Goal: Information Seeking & Learning: Compare options

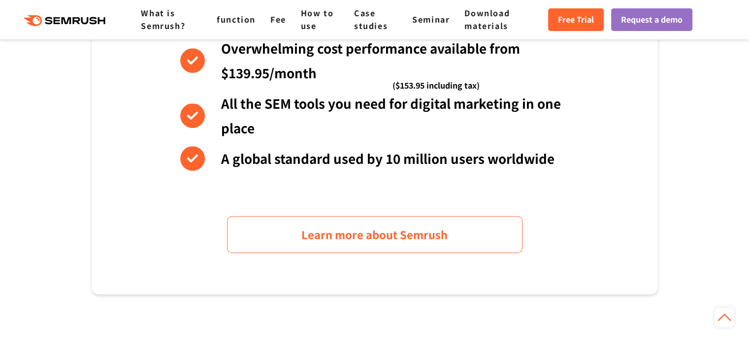
scroll to position [394, 0]
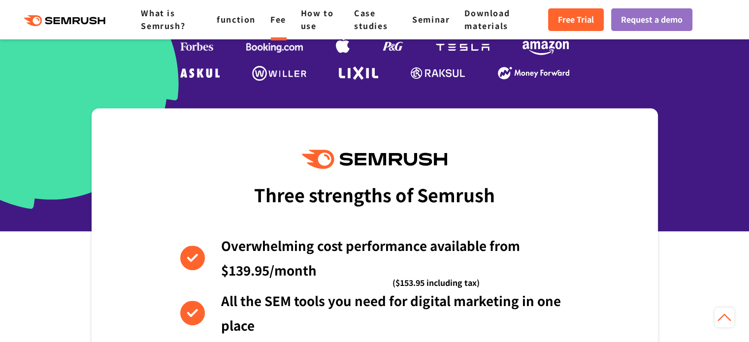
click at [273, 19] on font "Fee" at bounding box center [278, 19] width 16 height 12
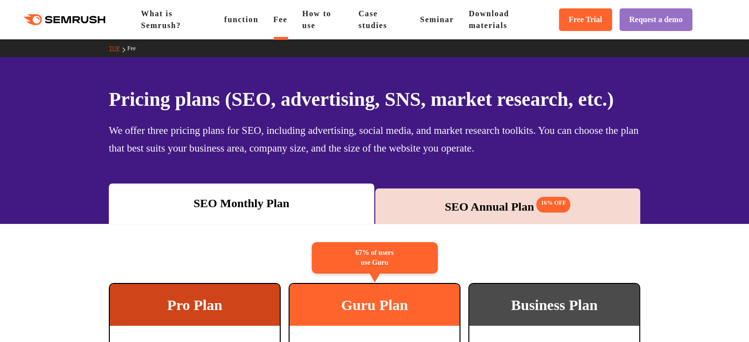
click at [427, 194] on div "SEO Annual Plan 16% OFF" at bounding box center [507, 206] width 265 height 35
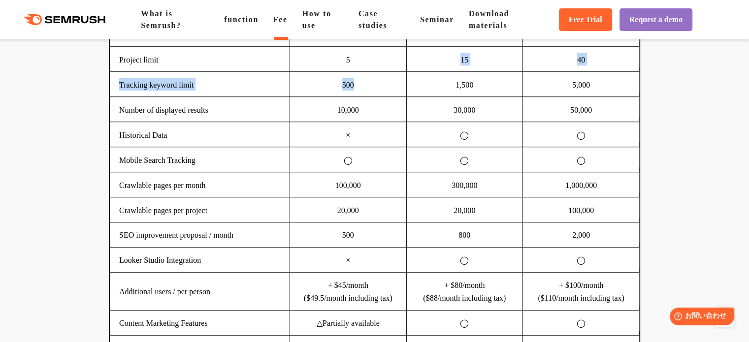
drag, startPoint x: 359, startPoint y: 102, endPoint x: 359, endPoint y: 128, distance: 25.6
click at [359, 128] on tbody "Usage fee $139.95/month (tax included $153.95/month) $249.95/month (tax include…" at bounding box center [374, 185] width 529 height 350
click at [359, 97] on td "500" at bounding box center [348, 83] width 117 height 25
click at [362, 122] on td "10,000" at bounding box center [348, 109] width 117 height 25
drag, startPoint x: 360, startPoint y: 151, endPoint x: 334, endPoint y: 151, distance: 25.6
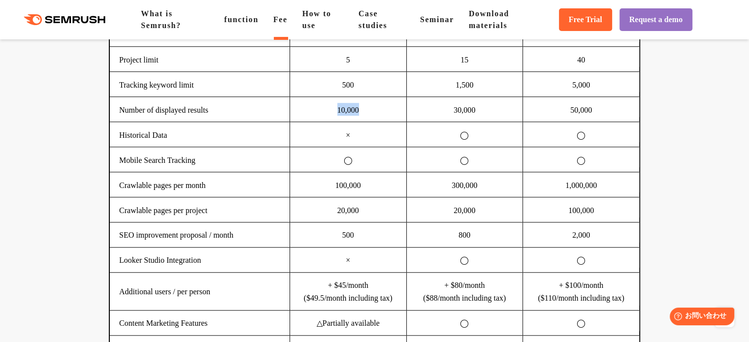
click at [334, 122] on td "10,000" at bounding box center [348, 109] width 117 height 25
drag, startPoint x: 347, startPoint y: 181, endPoint x: 358, endPoint y: 179, distance: 10.9
click at [358, 147] on td "×" at bounding box center [348, 134] width 117 height 25
drag, startPoint x: 335, startPoint y: 226, endPoint x: 502, endPoint y: 235, distance: 167.2
click at [502, 197] on tr "Crawlable pages per month 100,000 300,000 1,000,000" at bounding box center [374, 184] width 529 height 25
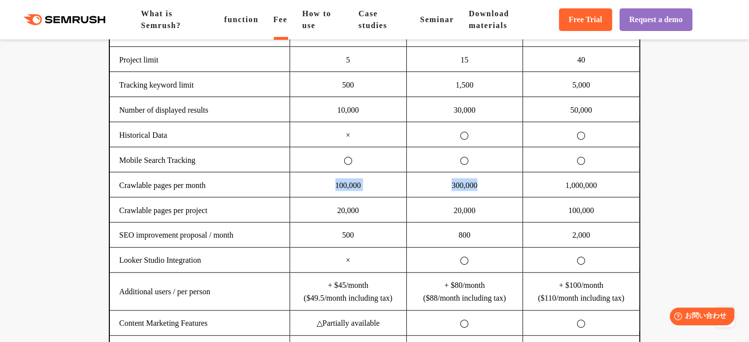
scroll to position [837, 0]
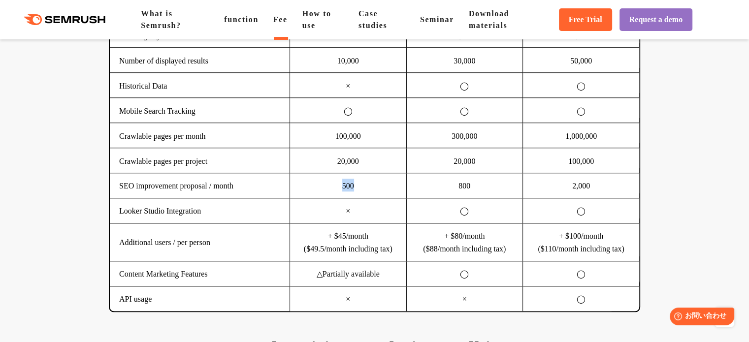
drag, startPoint x: 328, startPoint y: 229, endPoint x: 382, endPoint y: 232, distance: 53.8
click at [382, 198] on td "500" at bounding box center [348, 185] width 117 height 25
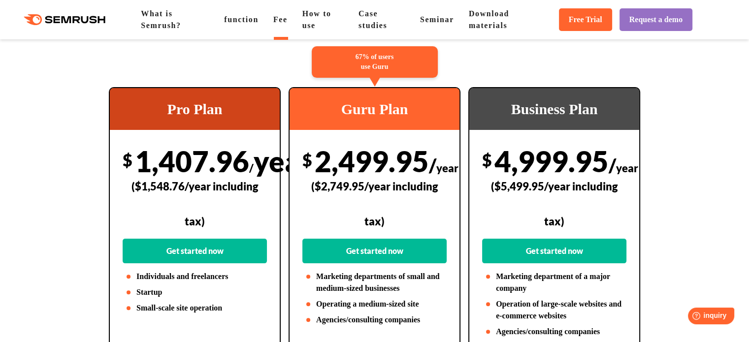
scroll to position [148, 0]
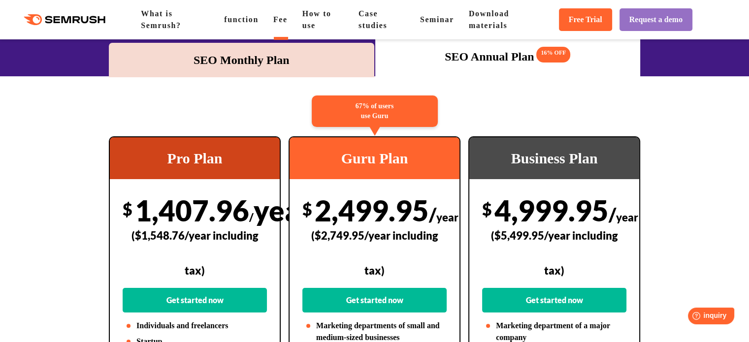
click at [289, 48] on div "SEO Monthly Plan" at bounding box center [241, 60] width 265 height 34
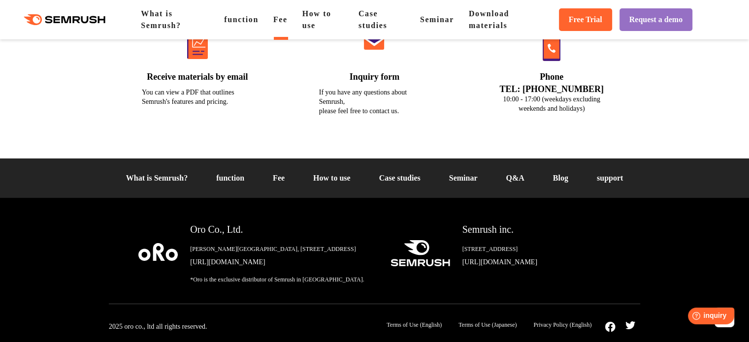
scroll to position [3707, 0]
click at [164, 24] on font "What is Semrush?" at bounding box center [161, 19] width 40 height 20
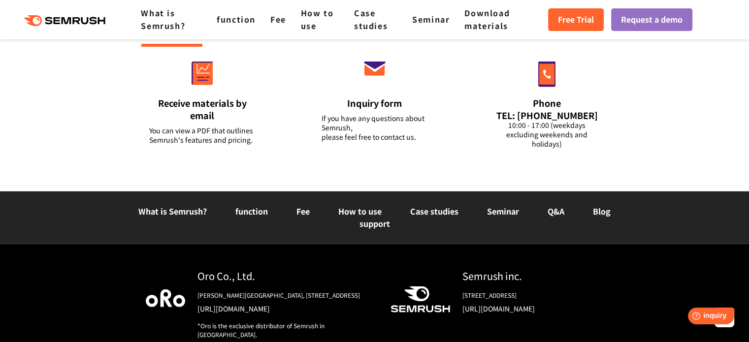
scroll to position [2618, 0]
